Goal: Task Accomplishment & Management: Complete application form

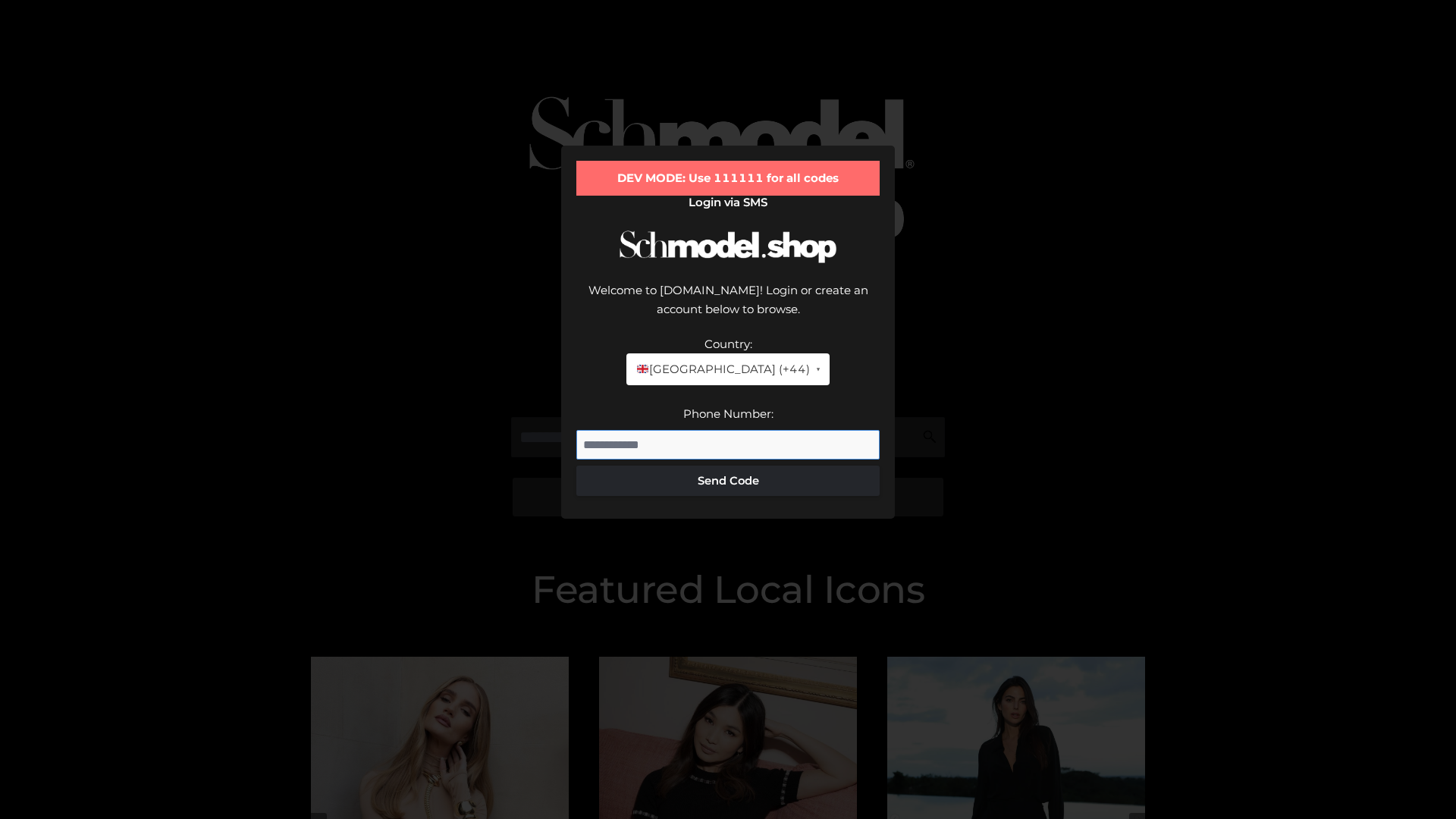
click at [728, 430] on input "Phone Number:" at bounding box center [728, 445] width 303 height 30
type input "**********"
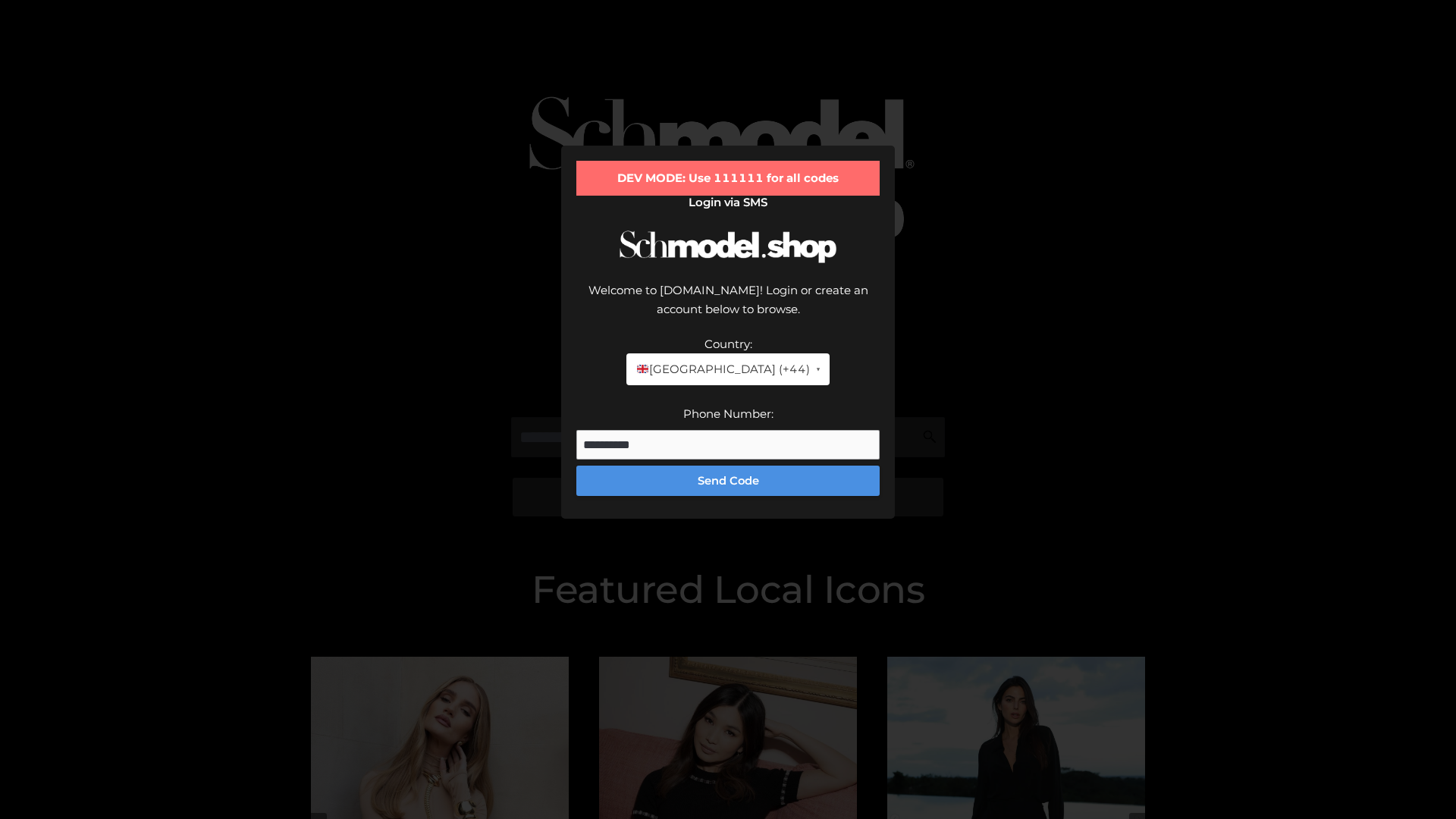
click at [728, 466] on button "Send Code" at bounding box center [728, 481] width 303 height 30
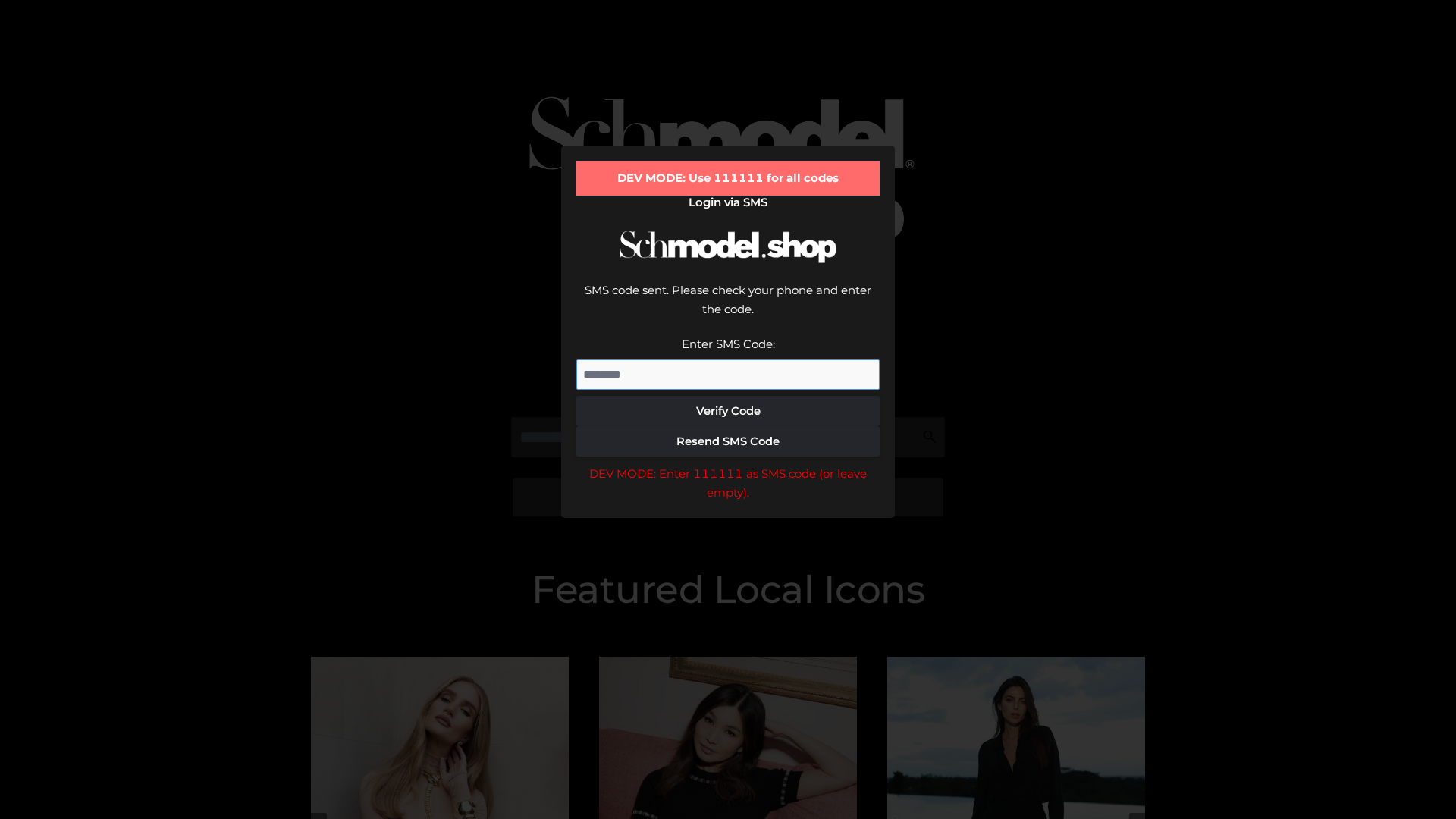
click at [728, 359] on input "Enter SMS Code:" at bounding box center [728, 374] width 303 height 30
type input "******"
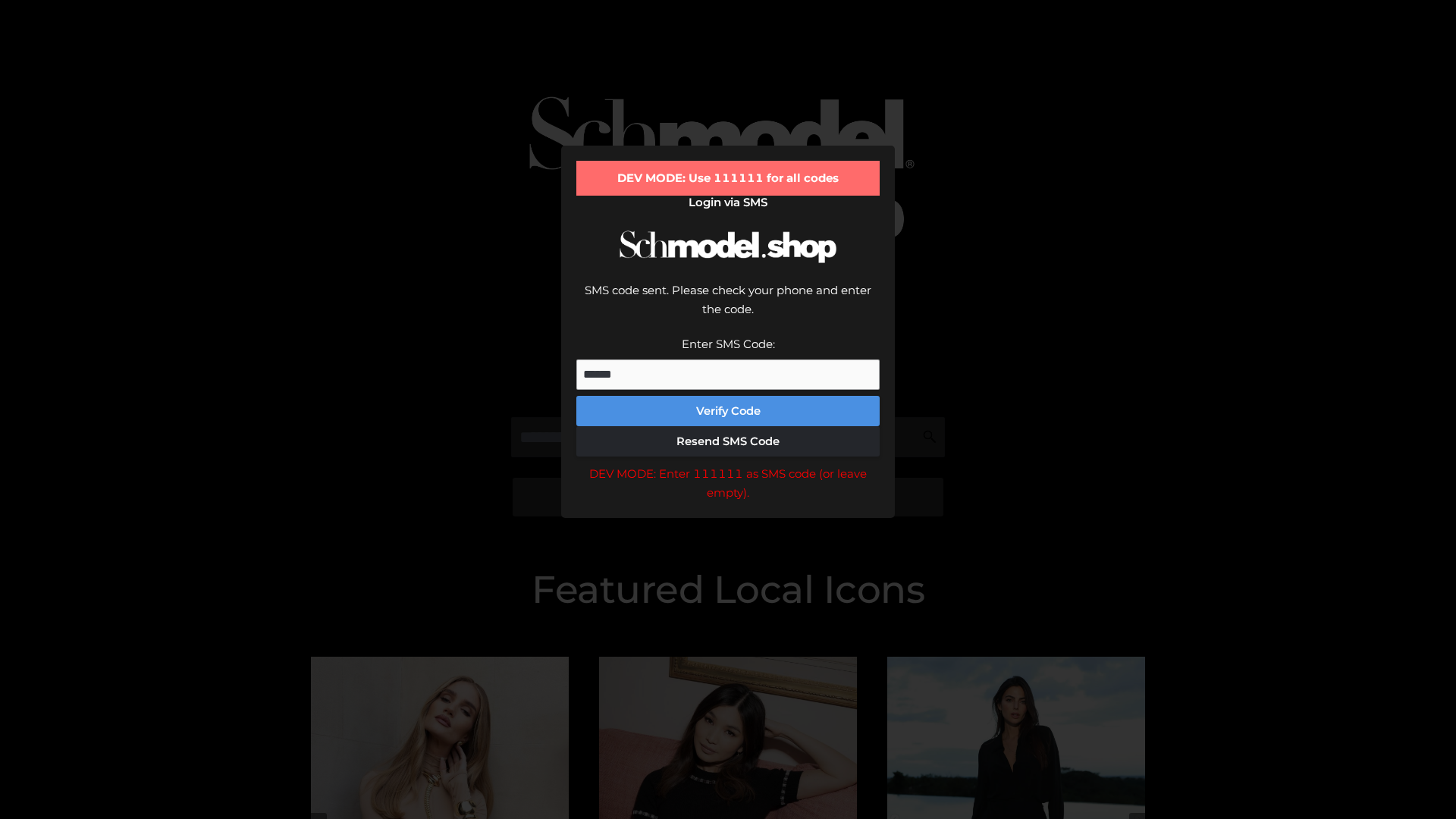
click at [728, 396] on button "Verify Code" at bounding box center [728, 411] width 303 height 30
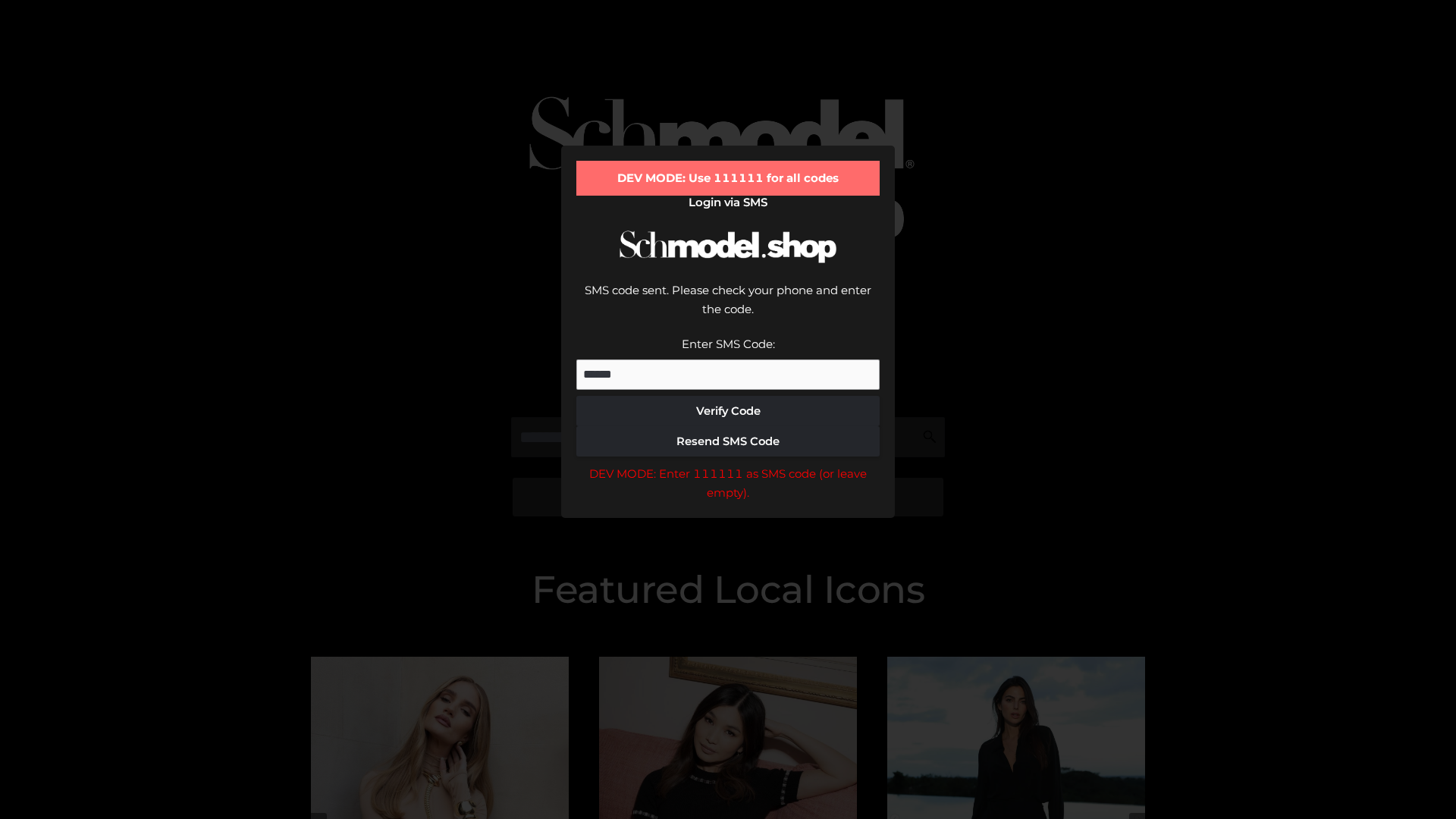
click at [728, 464] on div "DEV MODE: Enter 111111 as SMS code (or leave empty)." at bounding box center [728, 484] width 303 height 39
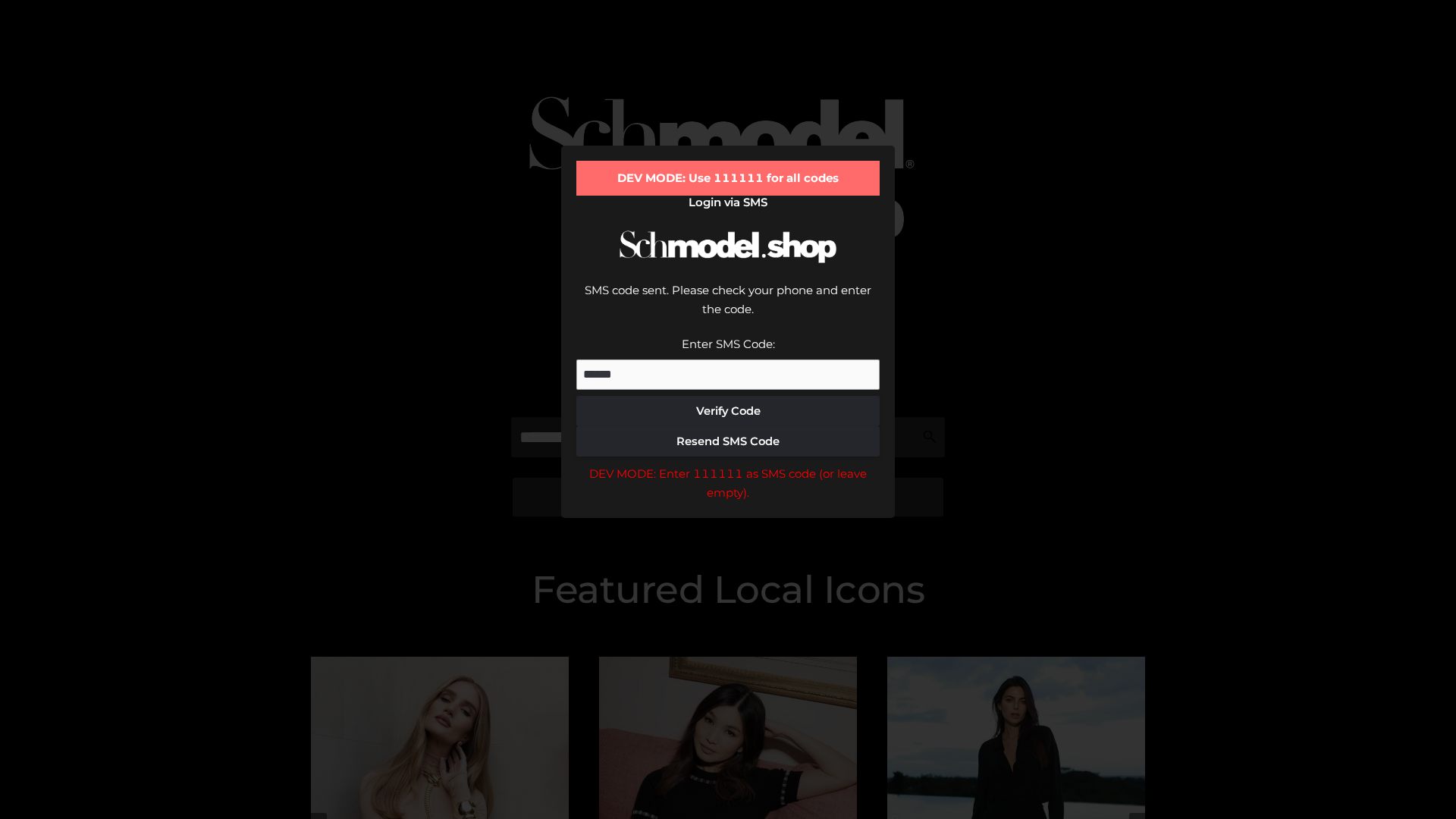
click at [728, 464] on div "DEV MODE: Enter 111111 as SMS code (or leave empty)." at bounding box center [728, 484] width 303 height 39
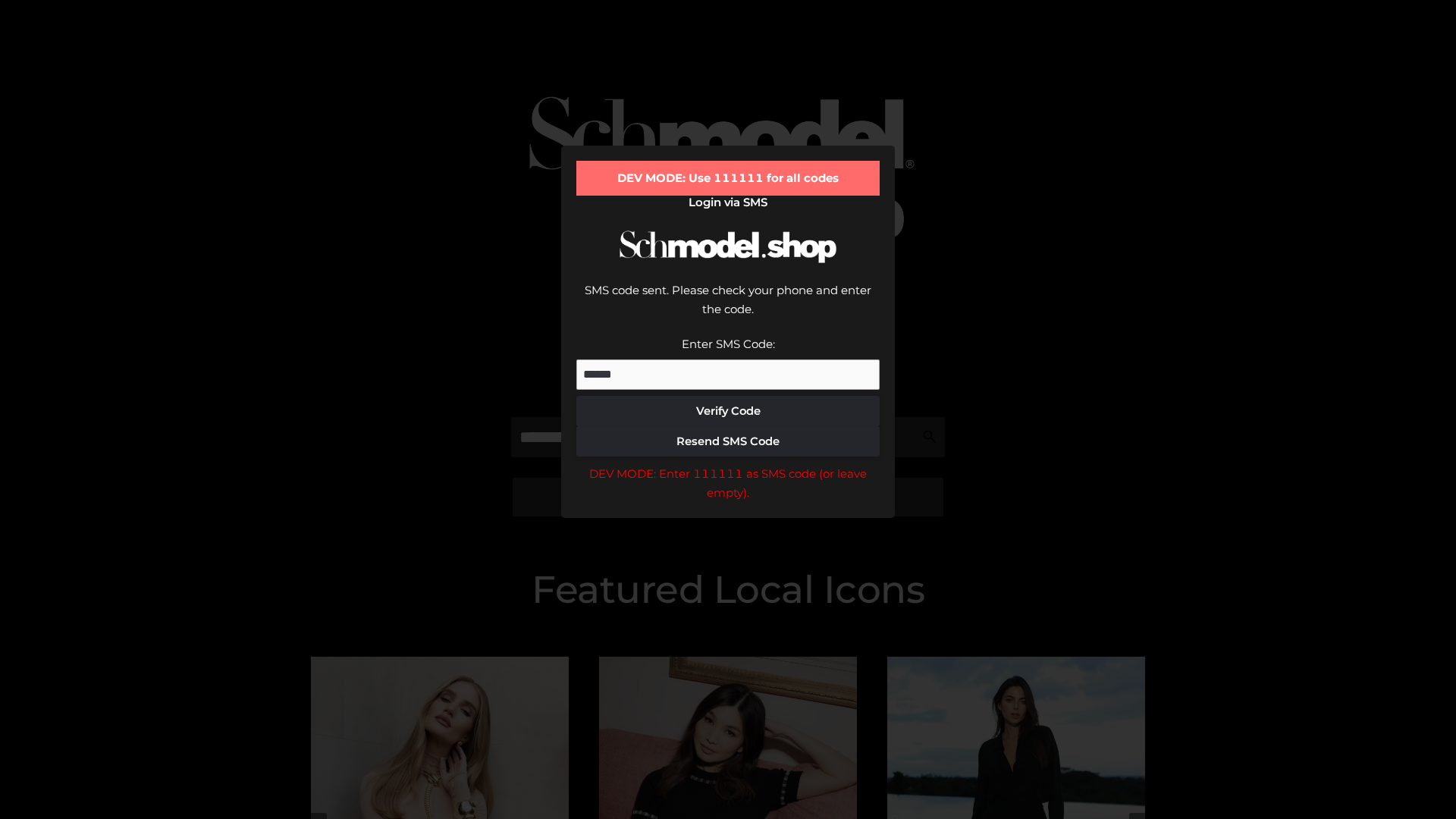
click at [728, 464] on div "DEV MODE: Enter 111111 as SMS code (or leave empty)." at bounding box center [728, 484] width 303 height 39
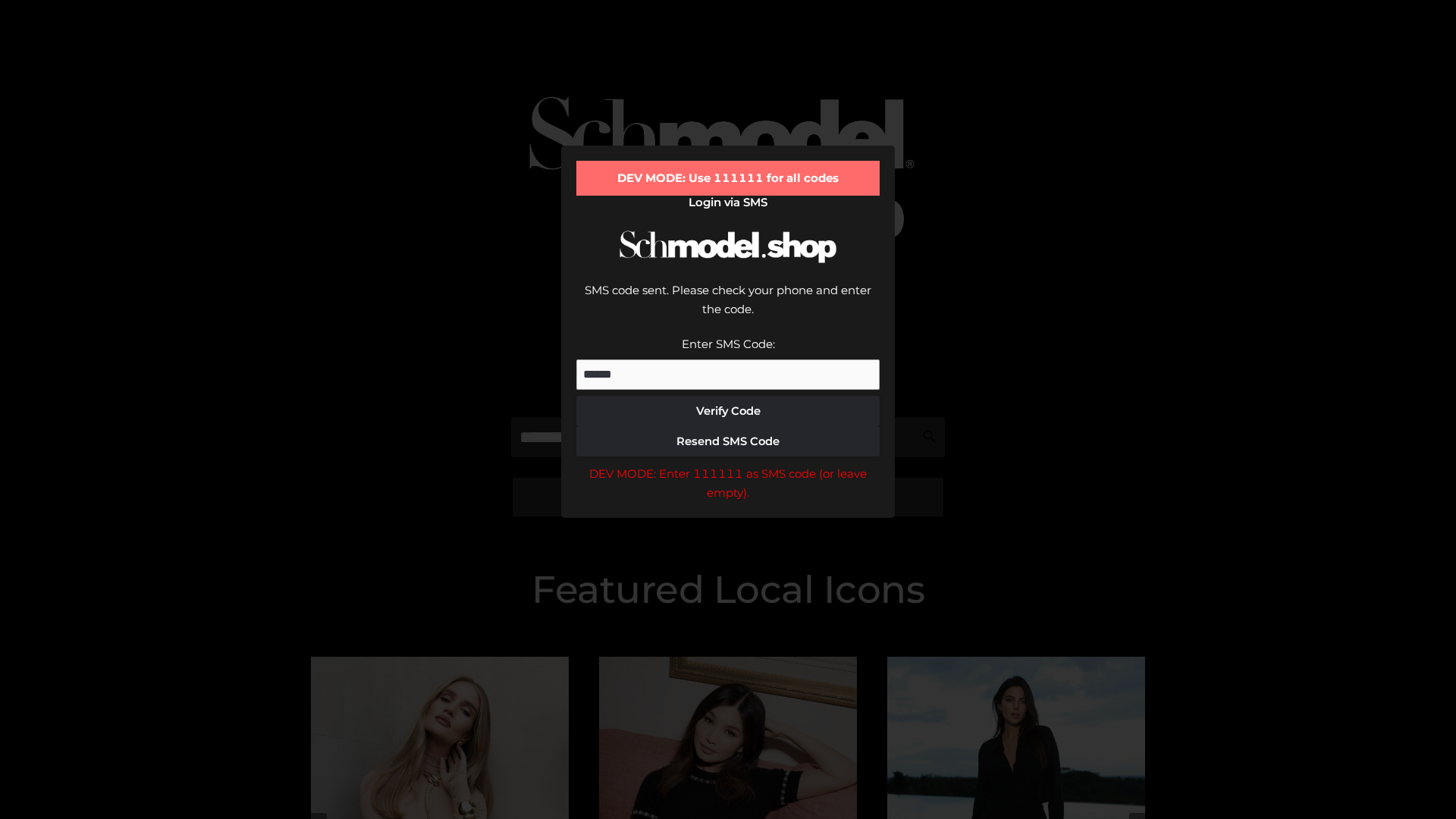
click at [728, 464] on div "DEV MODE: Enter 111111 as SMS code (or leave empty)." at bounding box center [728, 484] width 303 height 39
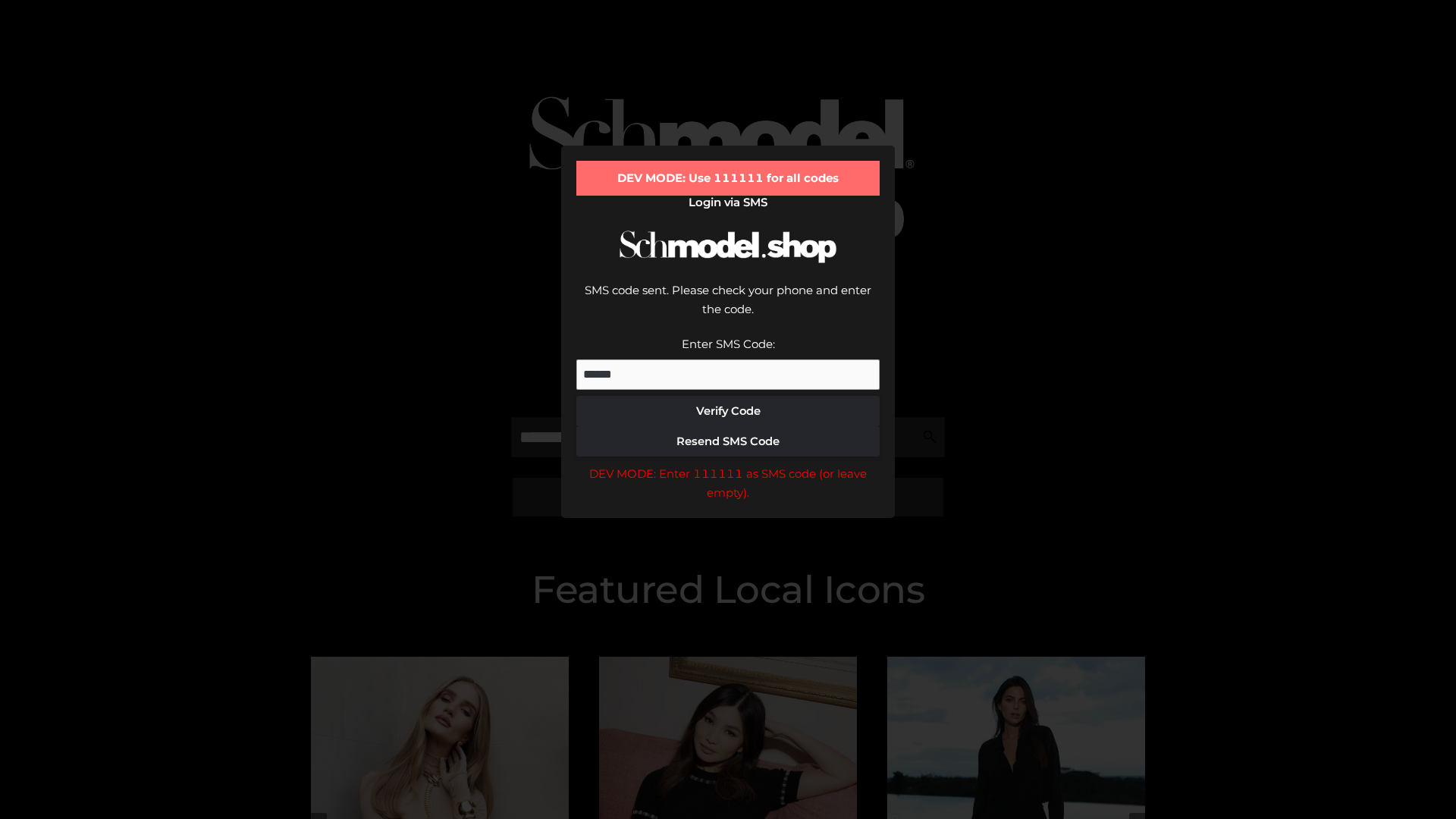
click at [728, 464] on div "DEV MODE: Enter 111111 as SMS code (or leave empty)." at bounding box center [728, 484] width 303 height 39
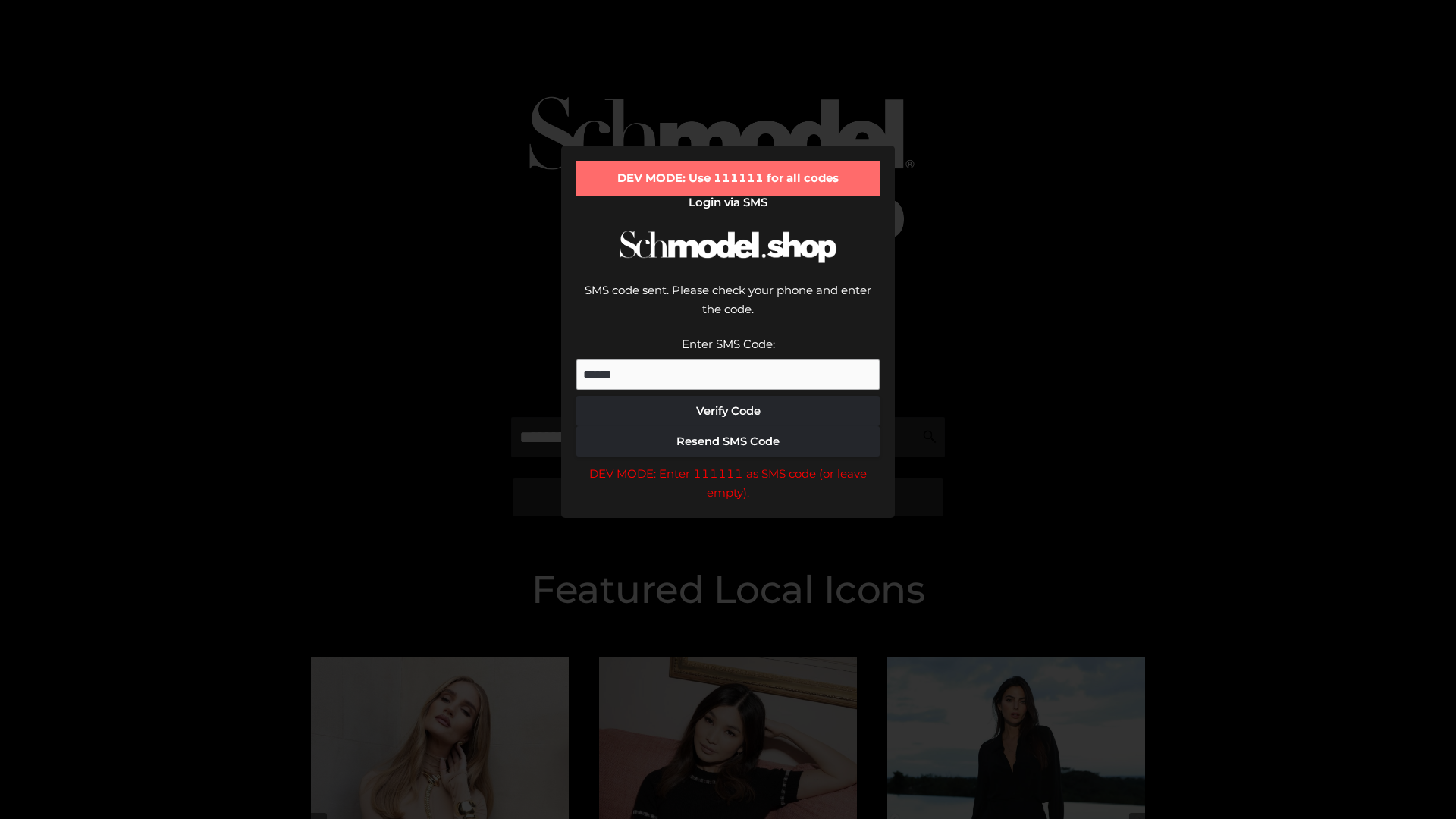
click at [728, 464] on div "DEV MODE: Enter 111111 as SMS code (or leave empty)." at bounding box center [728, 484] width 303 height 39
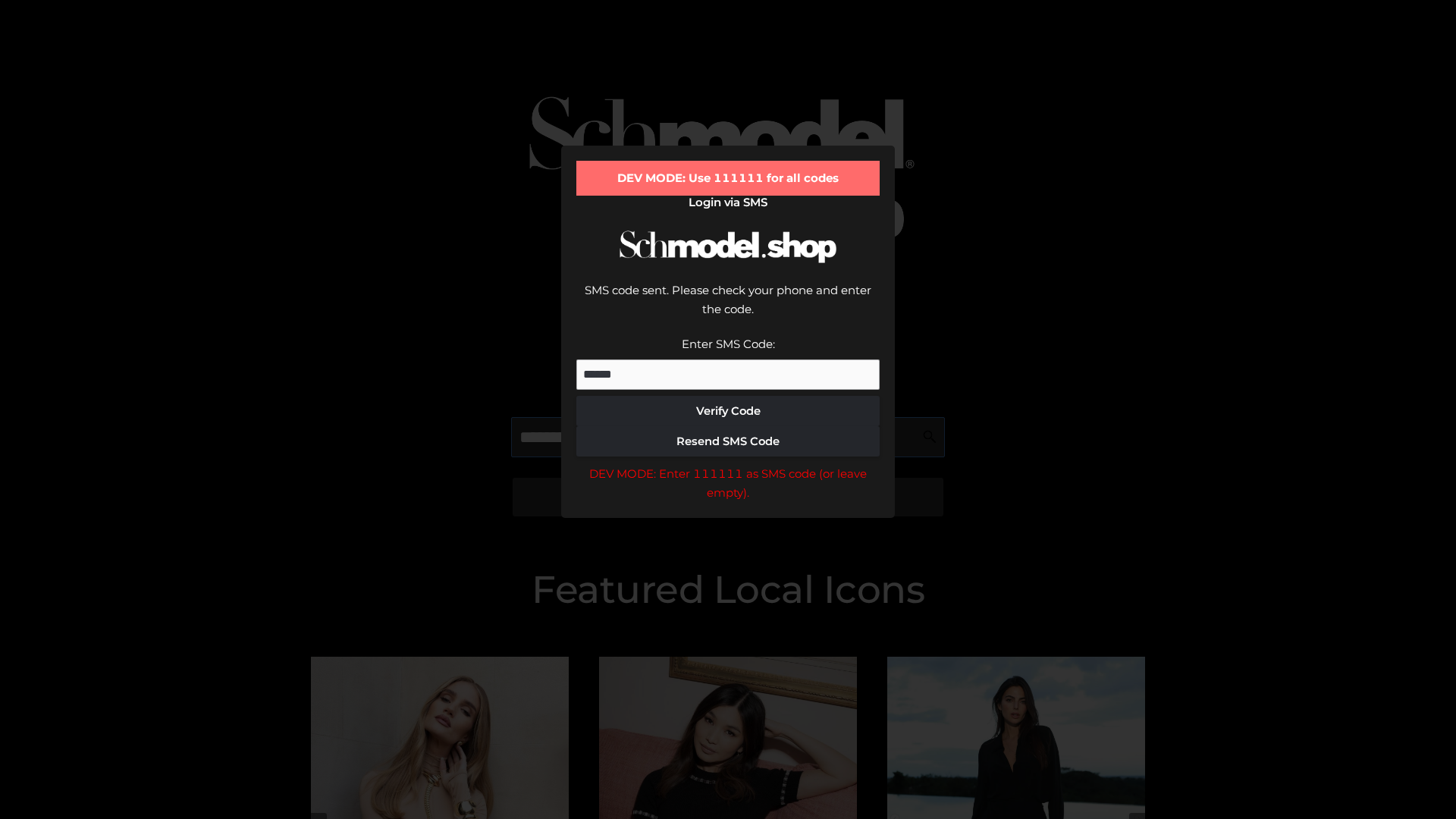
scroll to position [0, 78]
click at [728, 464] on div "DEV MODE: Enter 111111 as SMS code (or leave empty)." at bounding box center [728, 484] width 303 height 39
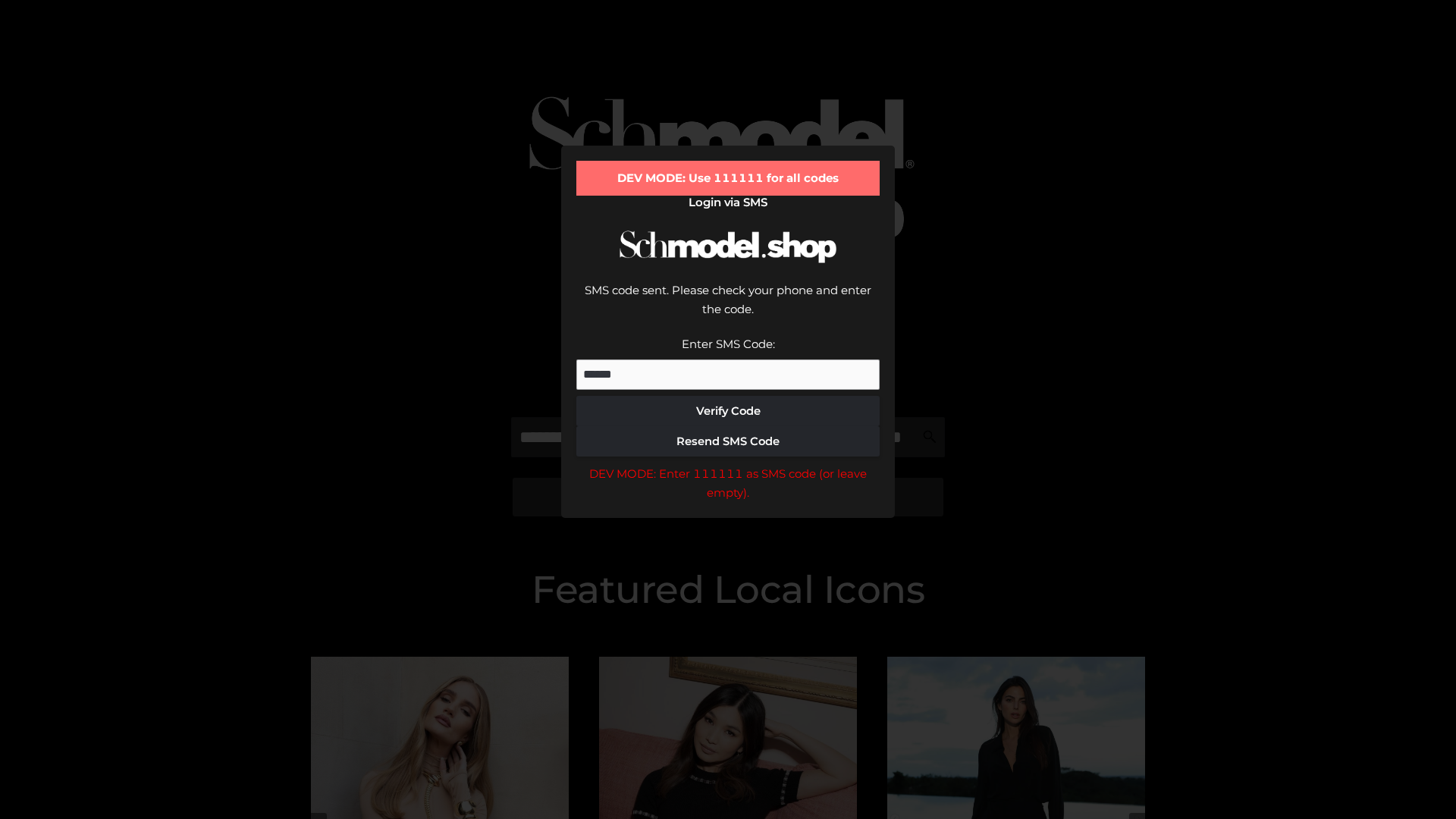
click at [728, 464] on div "DEV MODE: Enter 111111 as SMS code (or leave empty)." at bounding box center [728, 484] width 303 height 39
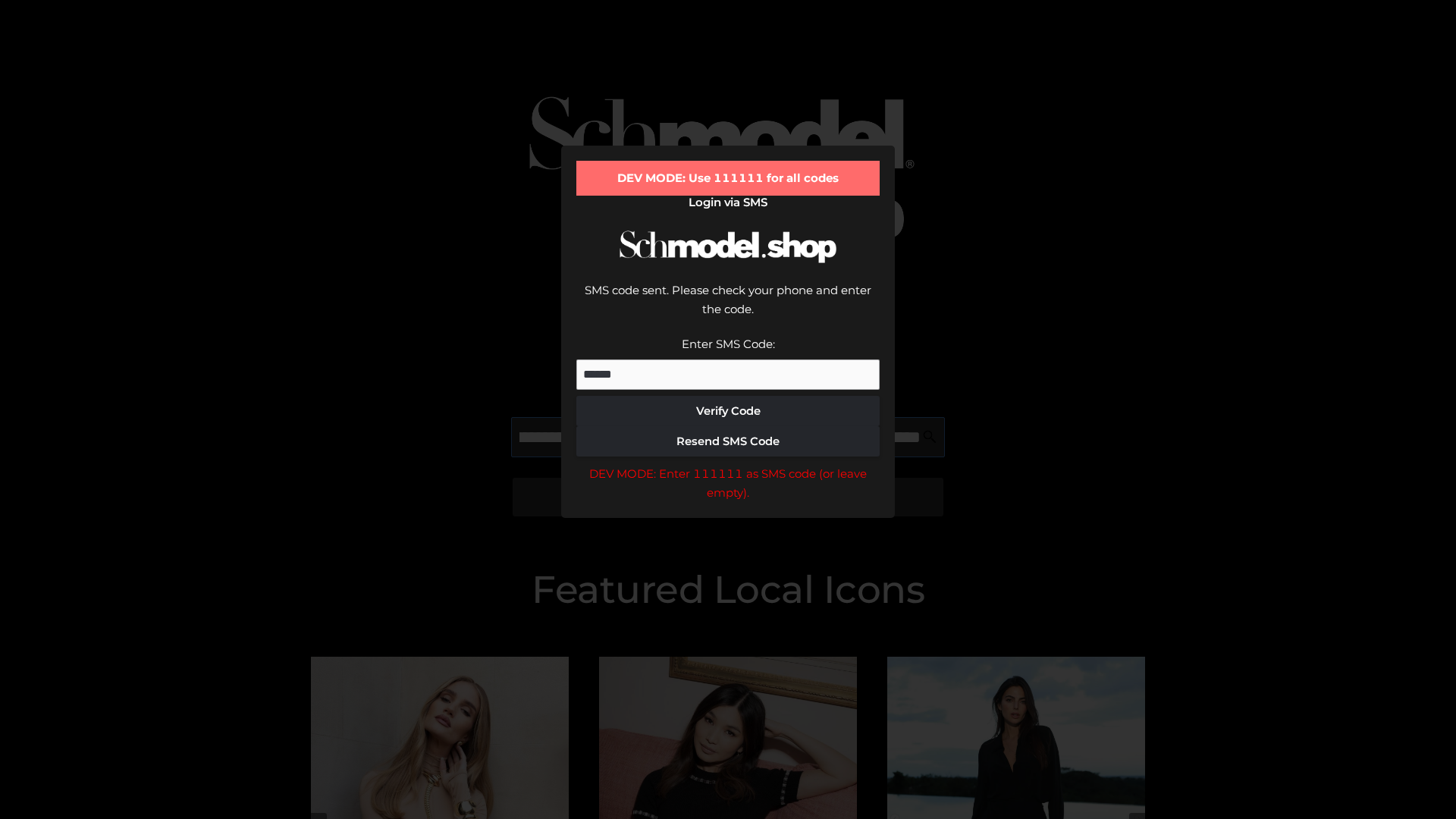
scroll to position [0, 165]
click at [728, 464] on div "DEV MODE: Enter 111111 as SMS code (or leave empty)." at bounding box center [728, 484] width 303 height 39
type input "**********"
